Goal: Information Seeking & Learning: Check status

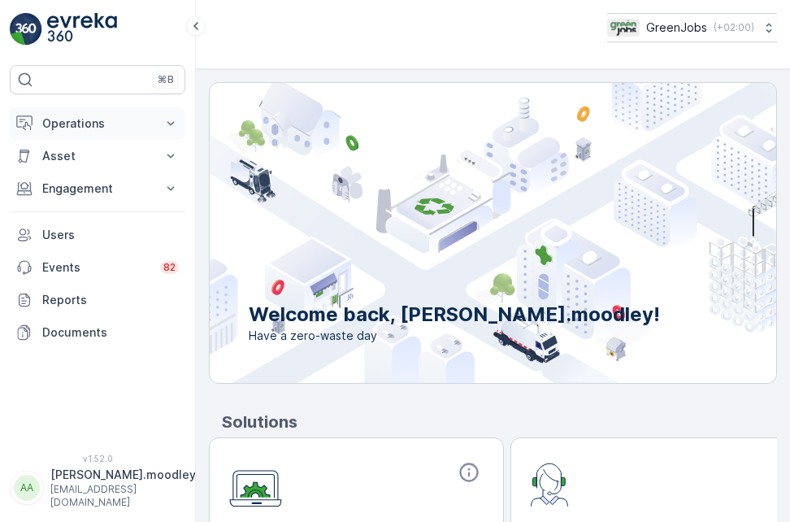
click at [172, 119] on icon at bounding box center [171, 123] width 16 height 16
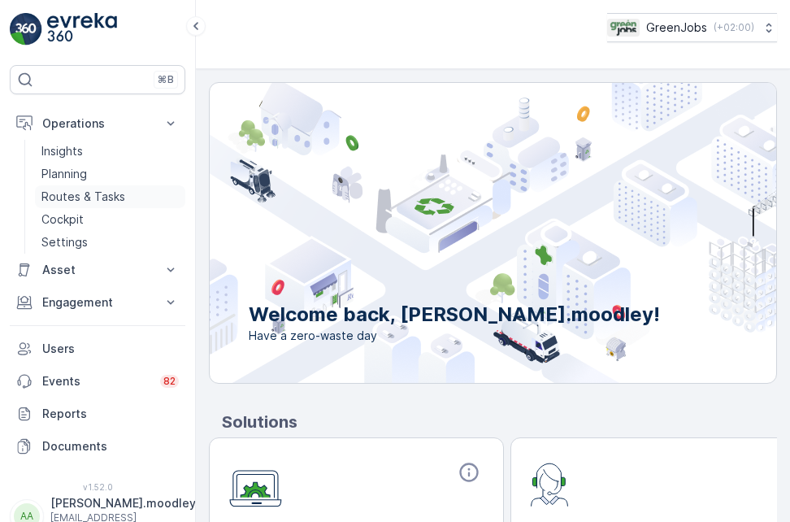
click at [103, 198] on p "Routes & Tasks" at bounding box center [83, 197] width 84 height 16
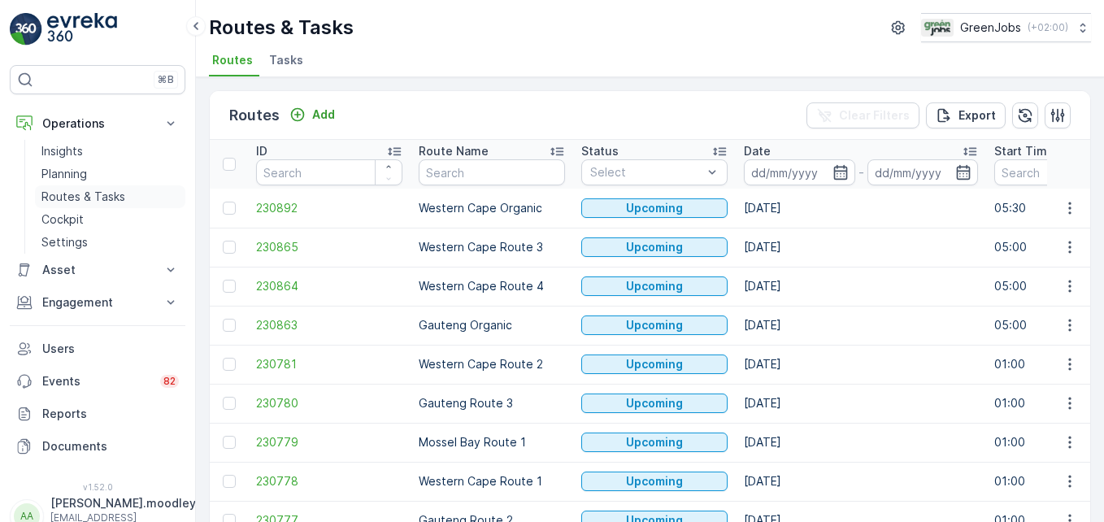
click at [81, 197] on p "Routes & Tasks" at bounding box center [83, 197] width 84 height 16
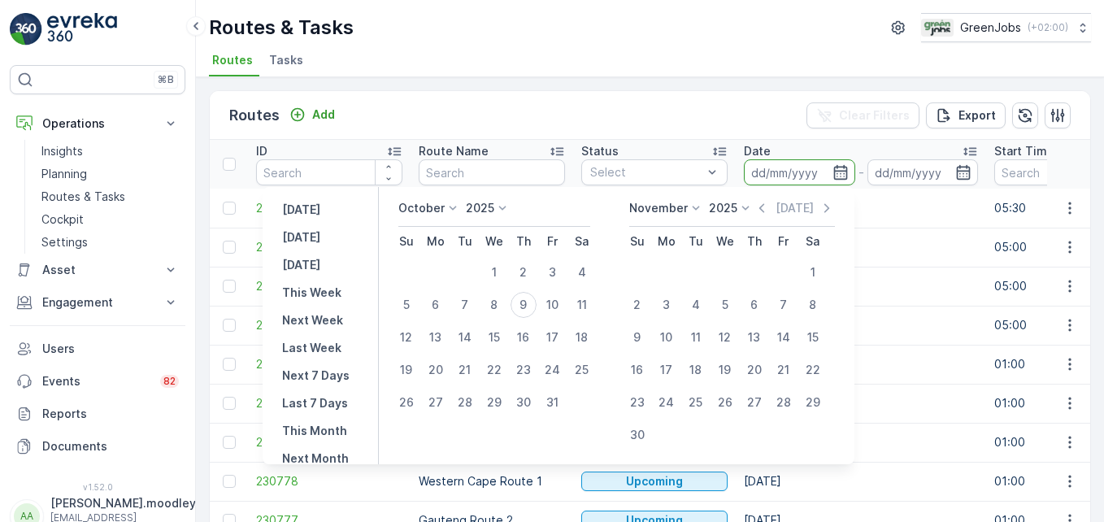
click at [761, 170] on input at bounding box center [799, 172] width 111 height 26
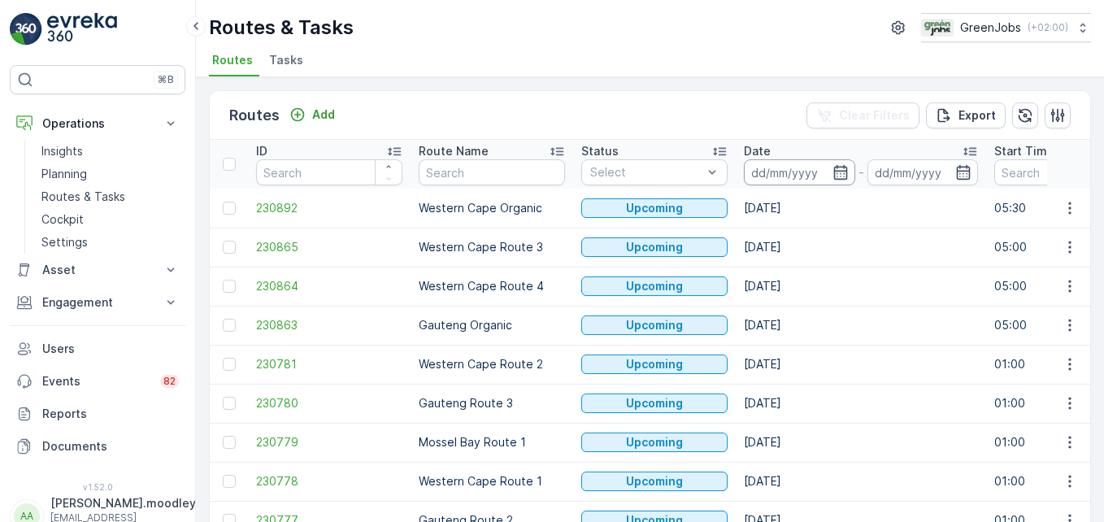
click at [761, 170] on input at bounding box center [799, 172] width 111 height 26
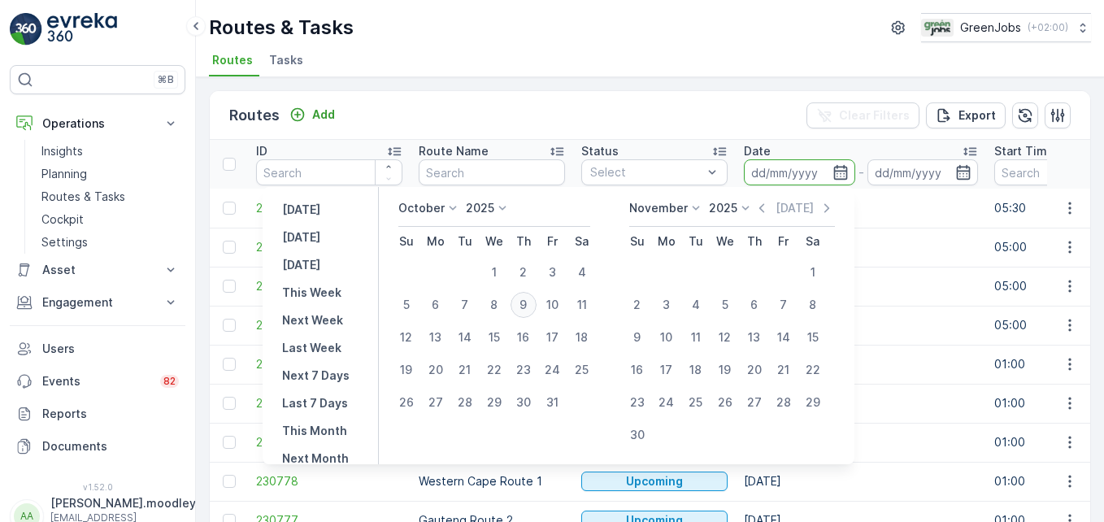
click at [536, 304] on div "9" at bounding box center [523, 305] width 26 height 26
type input "[DATE]"
click at [536, 304] on div "9" at bounding box center [523, 305] width 26 height 26
type input "[DATE]"
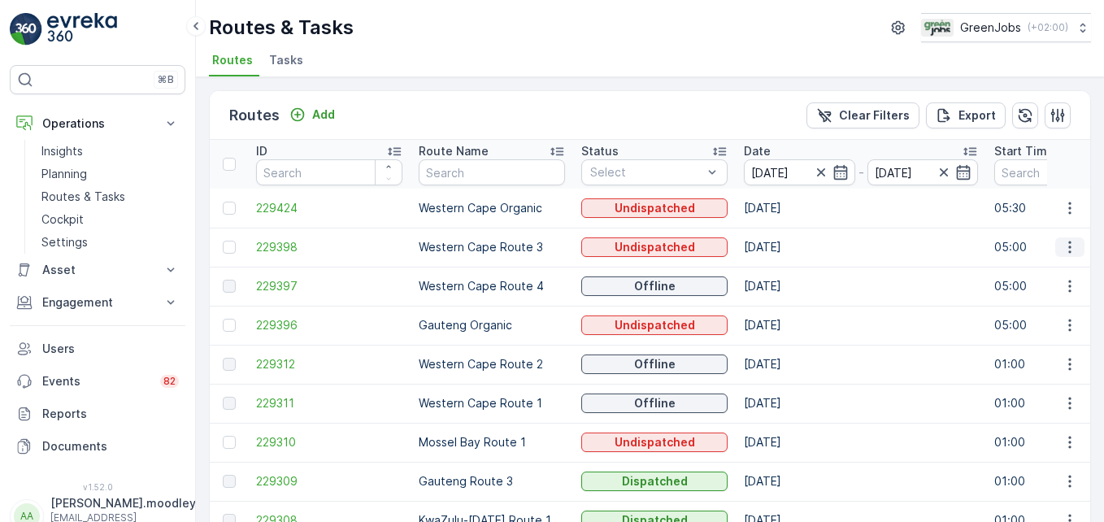
click at [789, 254] on icon "button" at bounding box center [1069, 247] width 16 height 16
click at [789, 261] on td "[DATE]" at bounding box center [860, 247] width 250 height 39
click at [789, 284] on icon "button" at bounding box center [1069, 286] width 16 height 16
click at [789, 311] on span "See More Details" at bounding box center [1031, 310] width 94 height 16
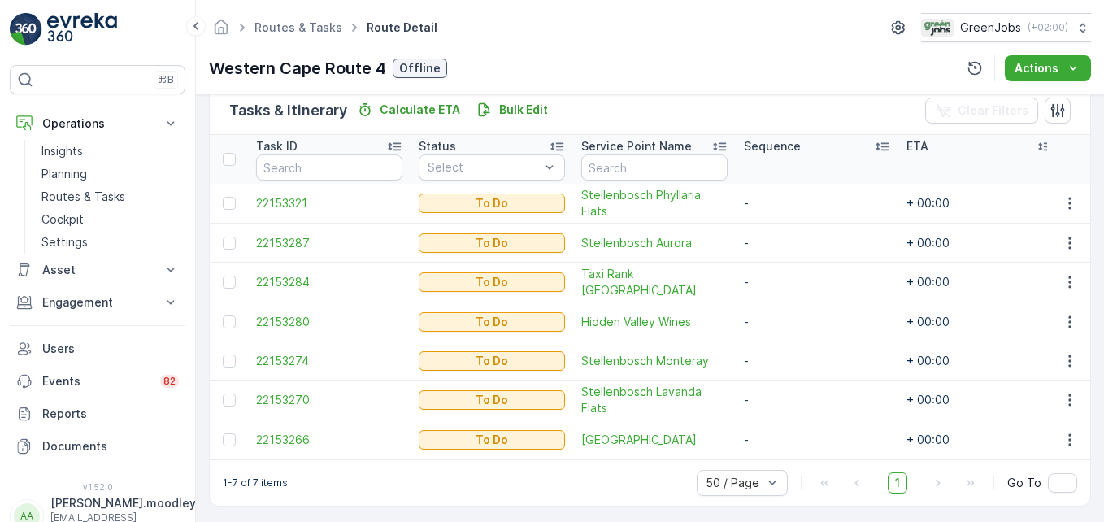
scroll to position [416, 0]
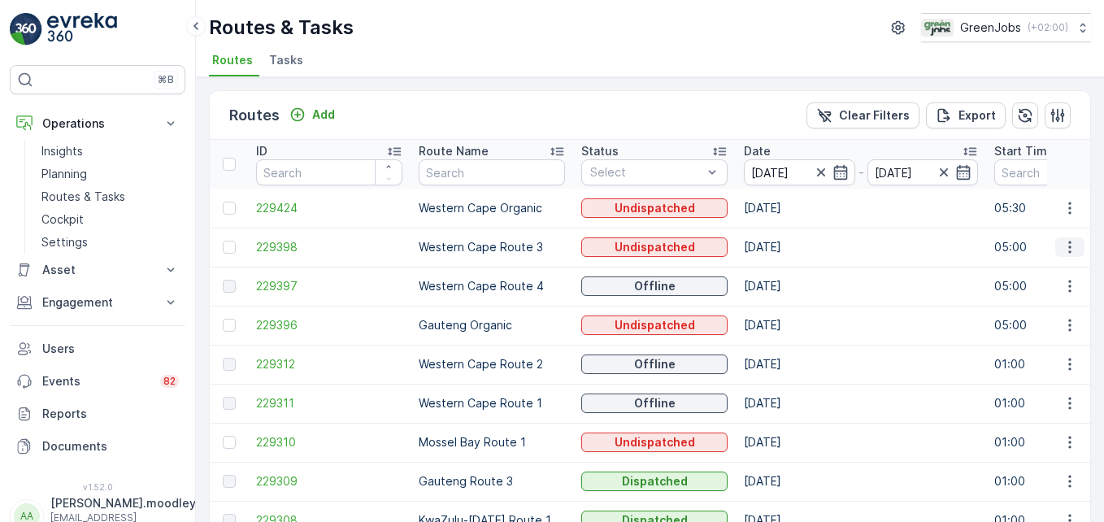
click at [789, 247] on icon "button" at bounding box center [1069, 247] width 2 height 12
click at [789, 269] on span "See More Details" at bounding box center [1031, 271] width 94 height 16
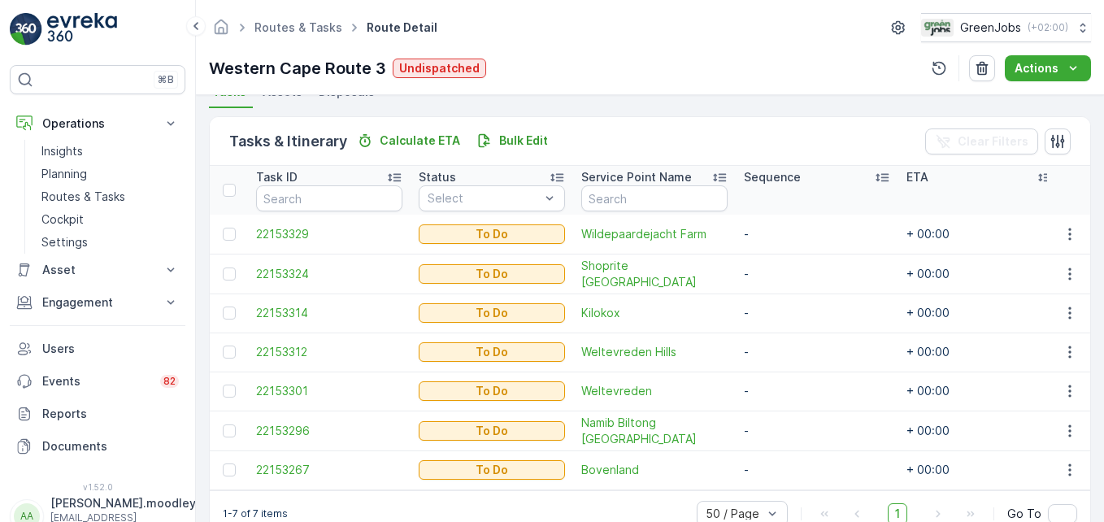
scroll to position [415, 0]
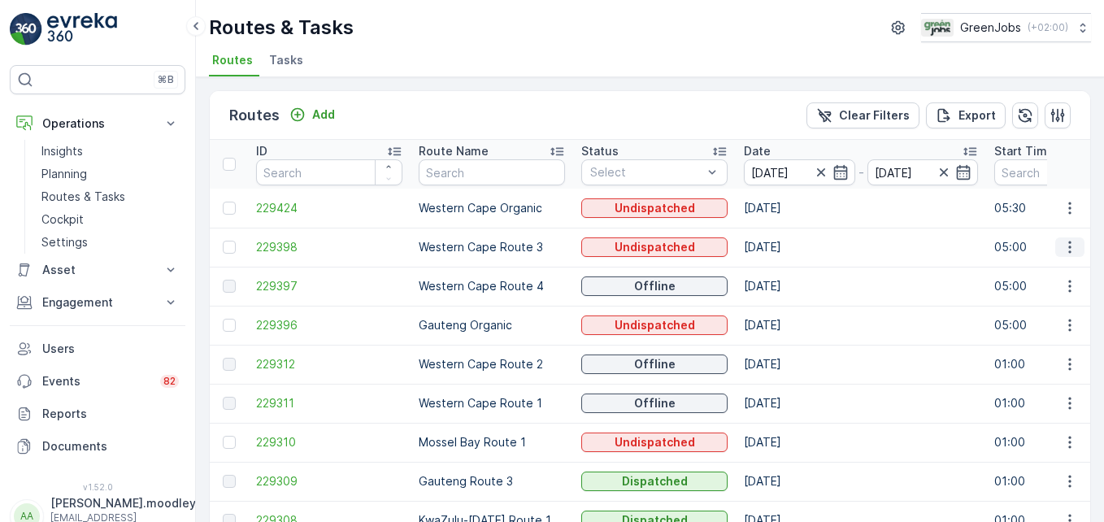
click at [789, 248] on icon "button" at bounding box center [1069, 247] width 2 height 12
click at [789, 273] on span "See More Details" at bounding box center [1031, 271] width 94 height 16
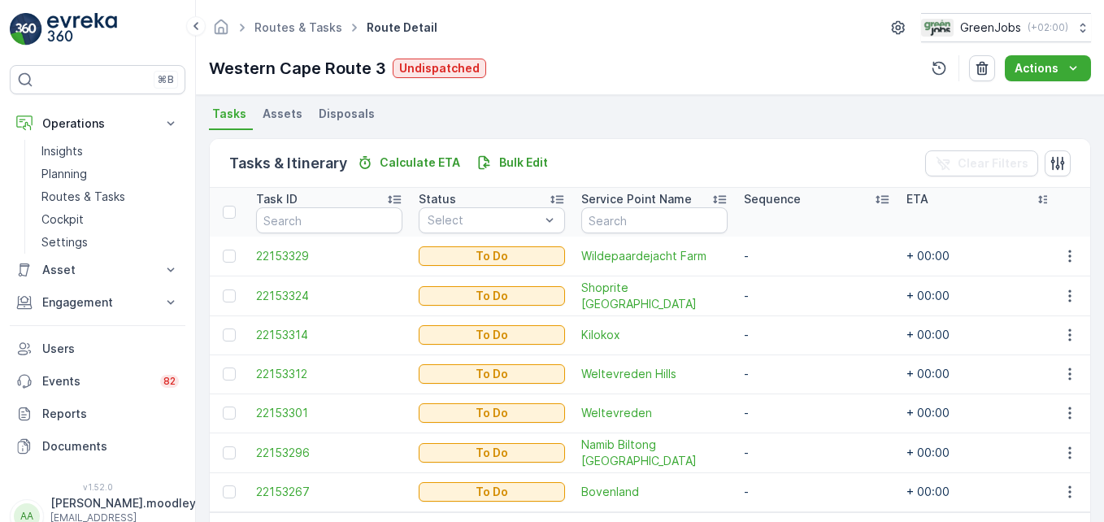
scroll to position [406, 0]
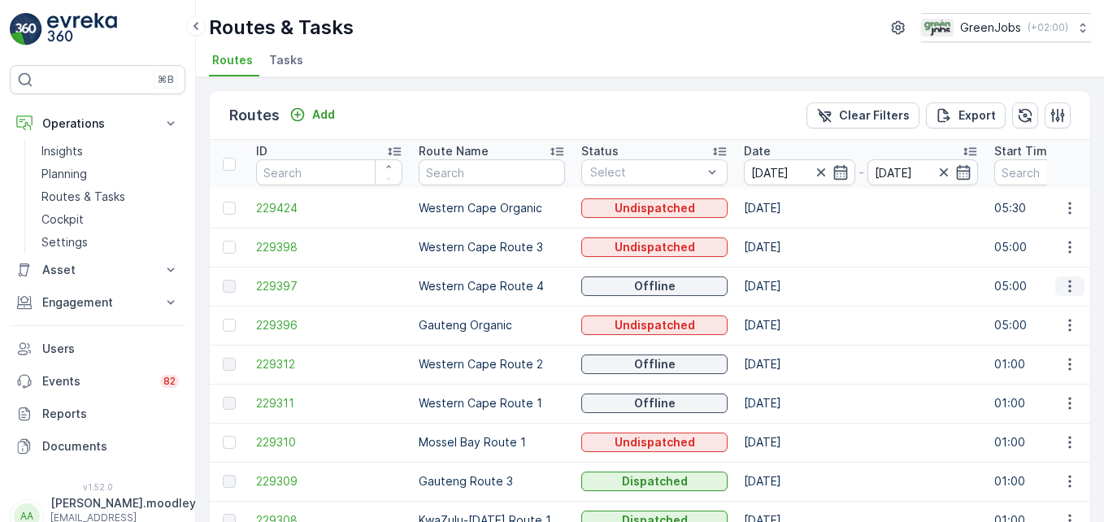
click at [789, 286] on icon "button" at bounding box center [1069, 286] width 16 height 16
click at [789, 309] on span "See More Details" at bounding box center [1031, 310] width 94 height 16
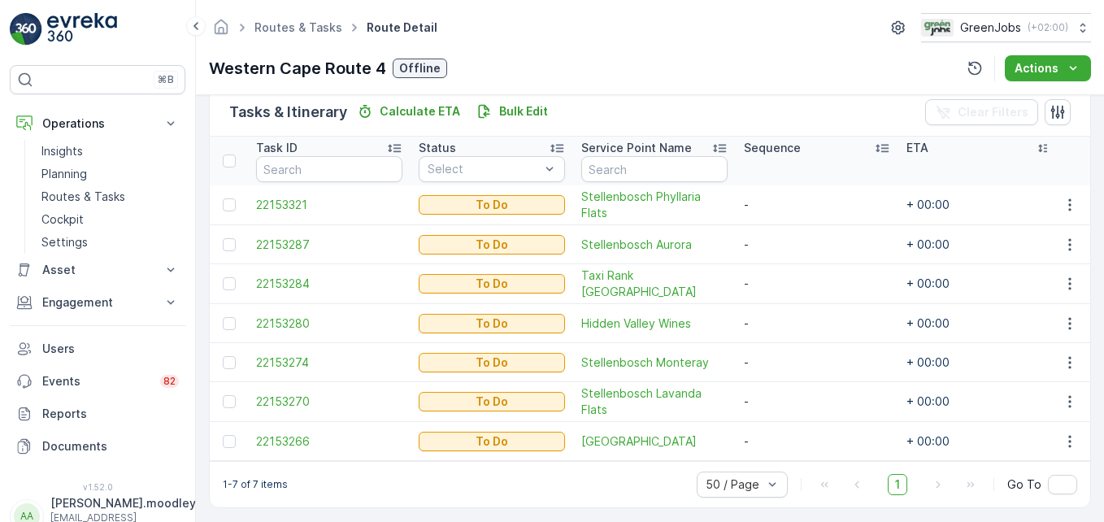
scroll to position [406, 0]
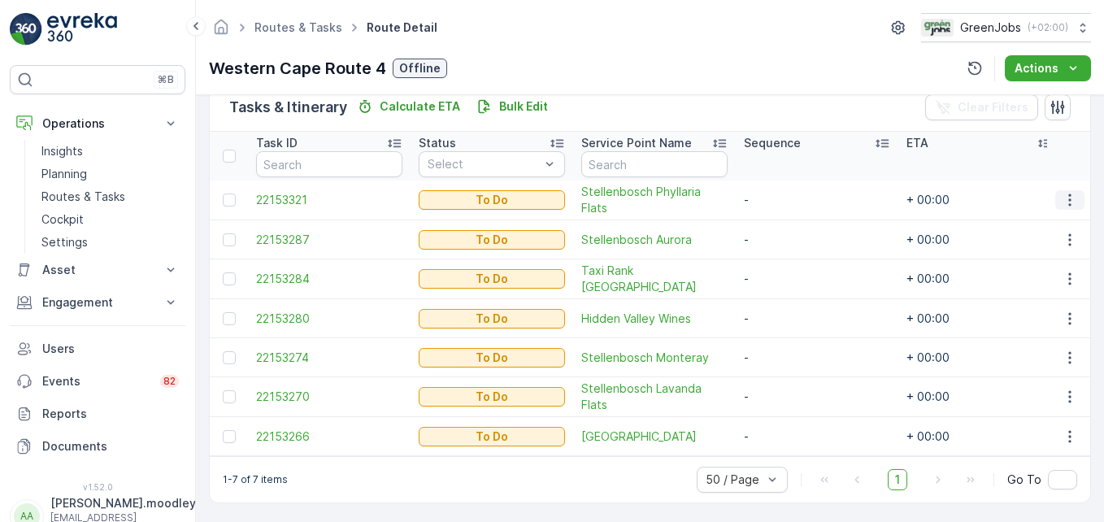
click at [789, 197] on icon "button" at bounding box center [1069, 200] width 16 height 16
click at [789, 219] on span "See More Details" at bounding box center [1035, 224] width 94 height 16
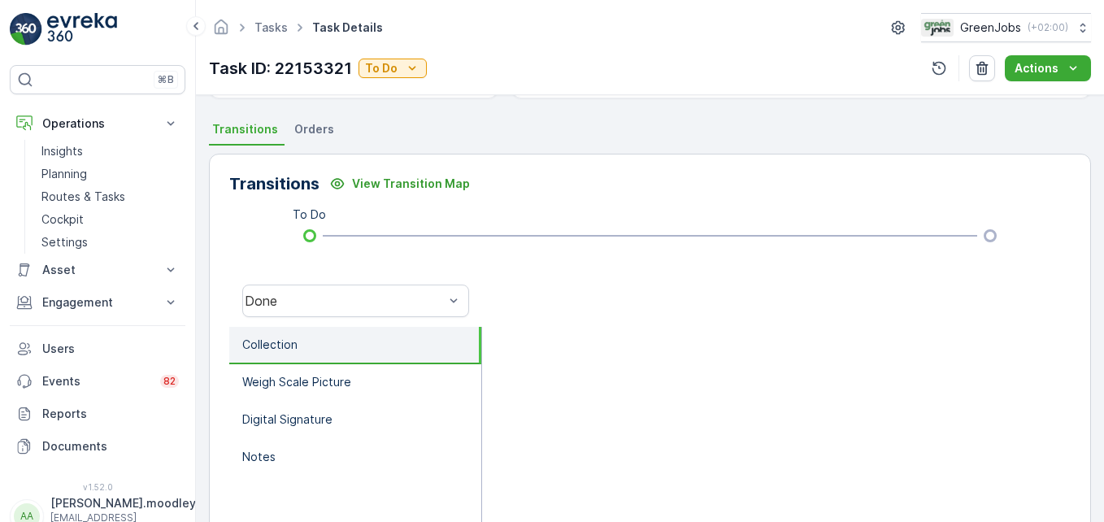
scroll to position [244, 0]
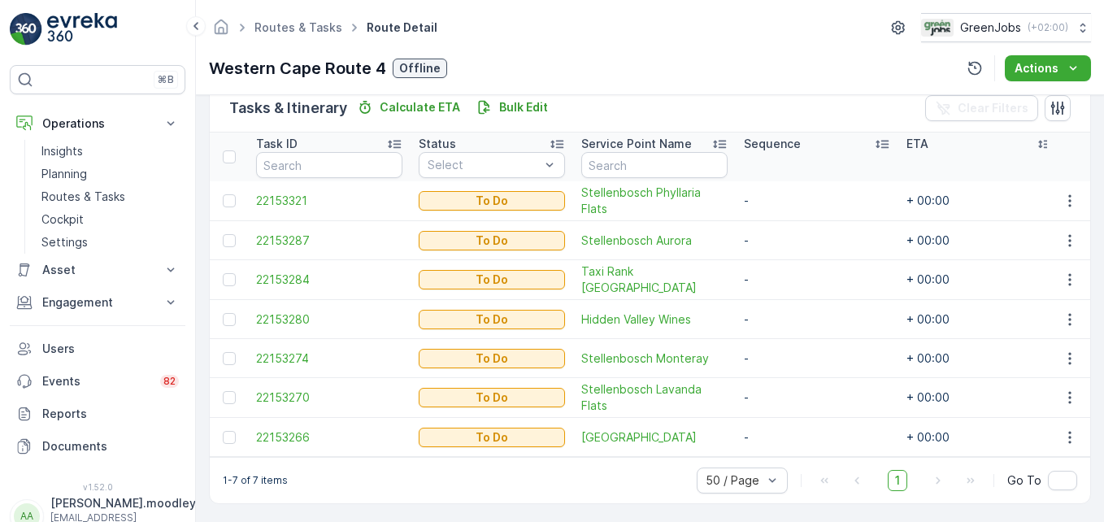
scroll to position [406, 0]
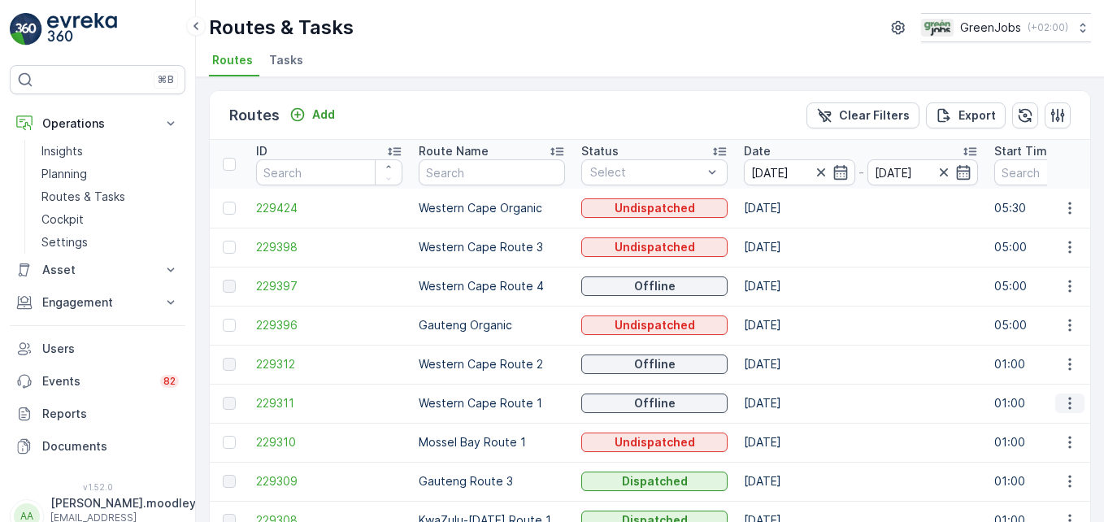
click at [789, 404] on button "button" at bounding box center [1069, 403] width 29 height 20
click at [789, 429] on span "See More Details" at bounding box center [1031, 427] width 94 height 16
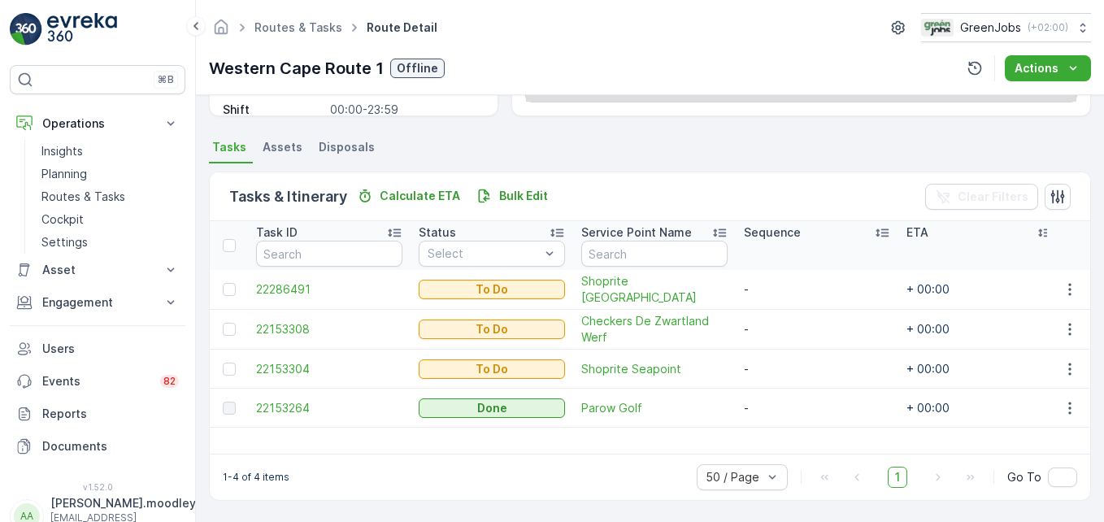
scroll to position [317, 0]
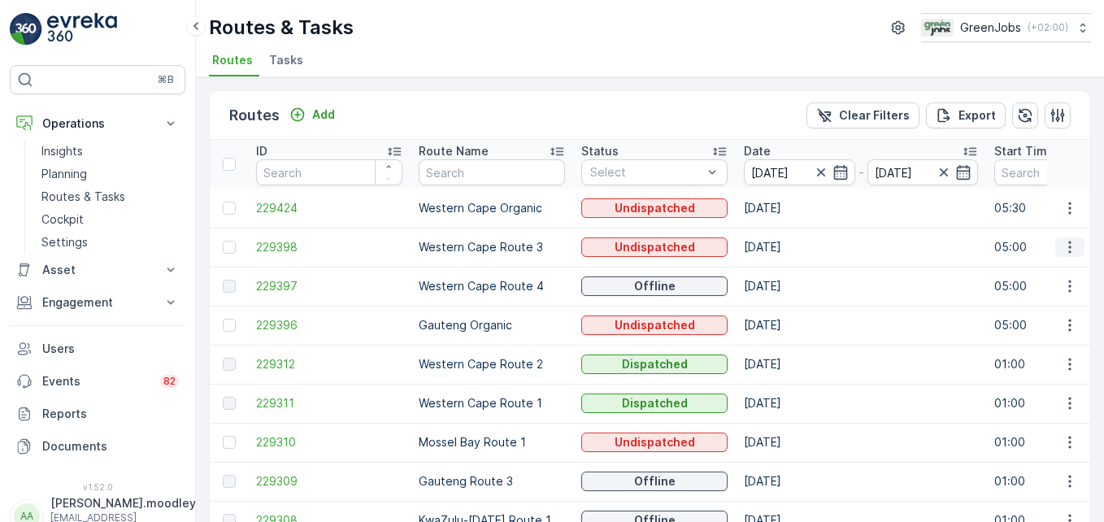
click at [789, 245] on icon "button" at bounding box center [1069, 247] width 16 height 16
click at [789, 272] on span "See More Details" at bounding box center [1031, 271] width 94 height 16
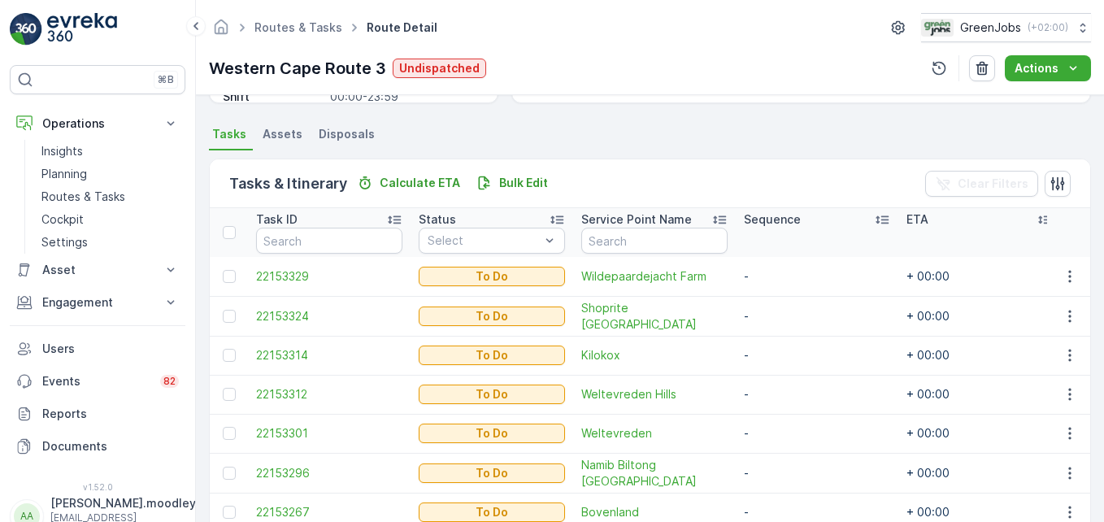
scroll to position [406, 0]
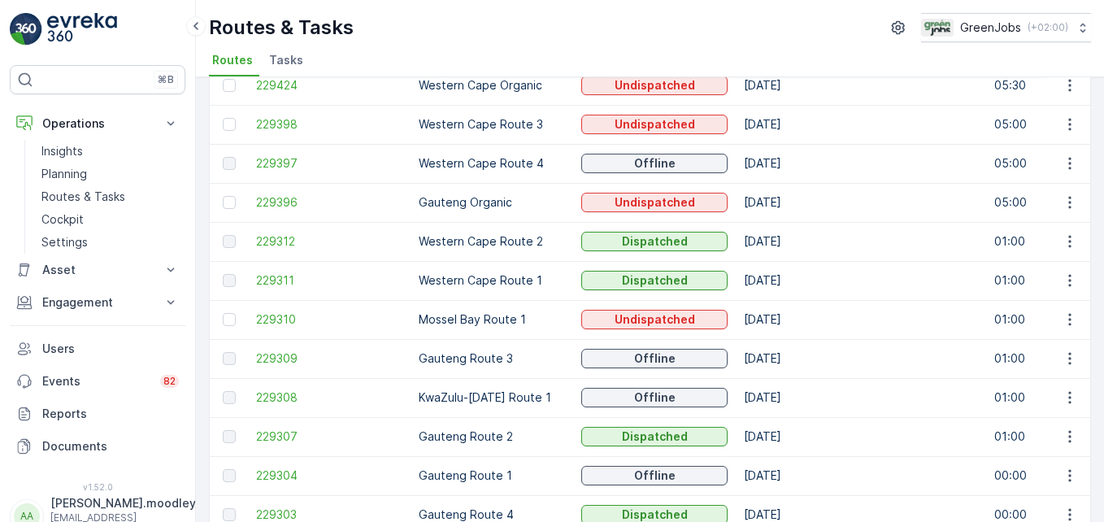
scroll to position [41, 0]
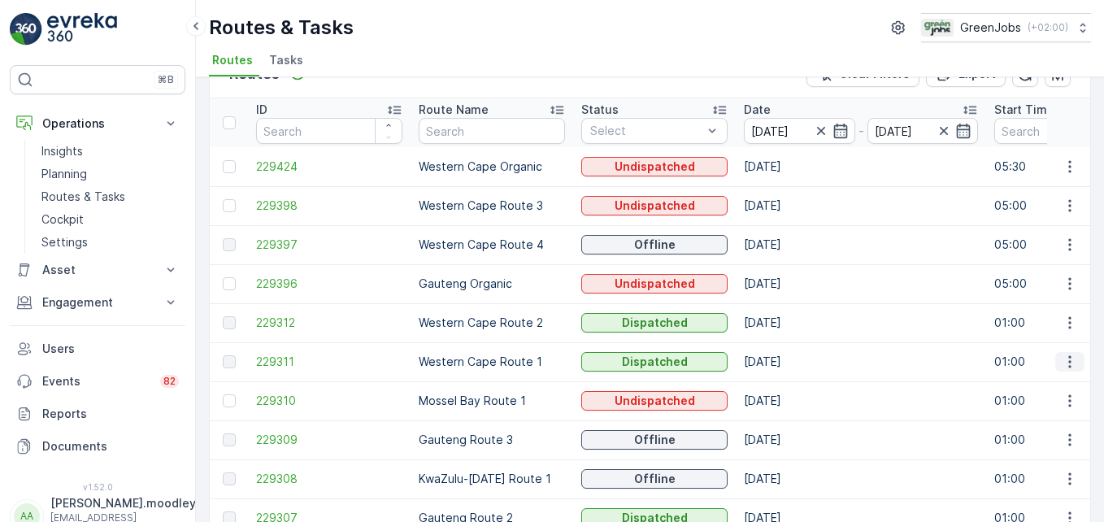
click at [789, 365] on icon "button" at bounding box center [1069, 362] width 16 height 16
click at [789, 385] on span "See More Details" at bounding box center [1031, 386] width 94 height 16
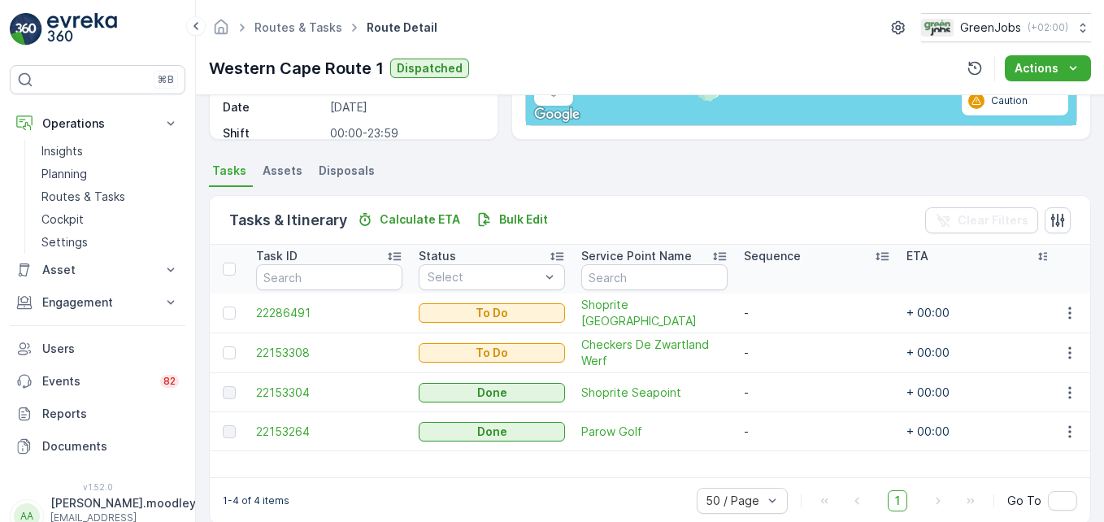
scroll to position [317, 0]
